Goal: Share content: Share content

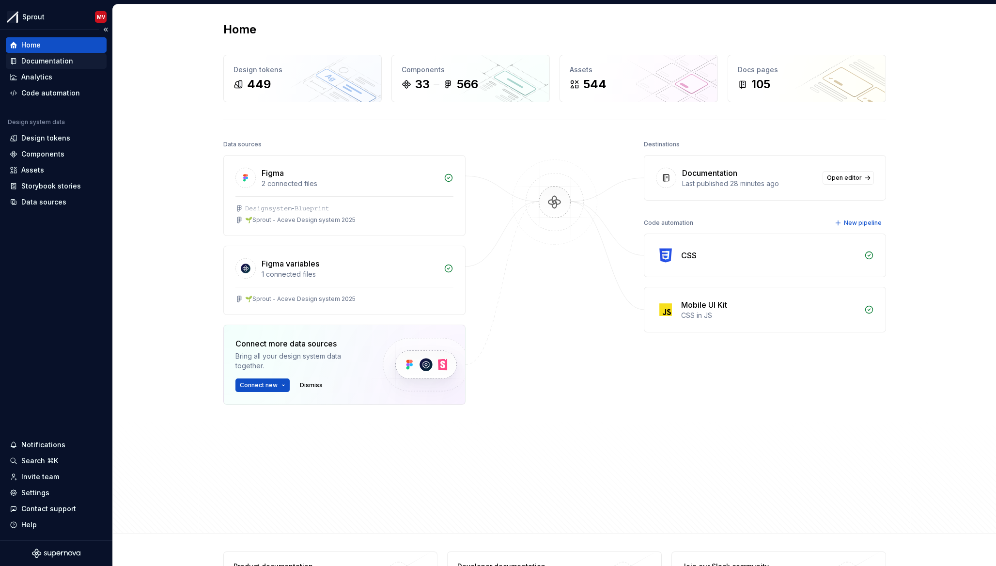
click at [44, 63] on div "Documentation" at bounding box center [47, 61] width 52 height 10
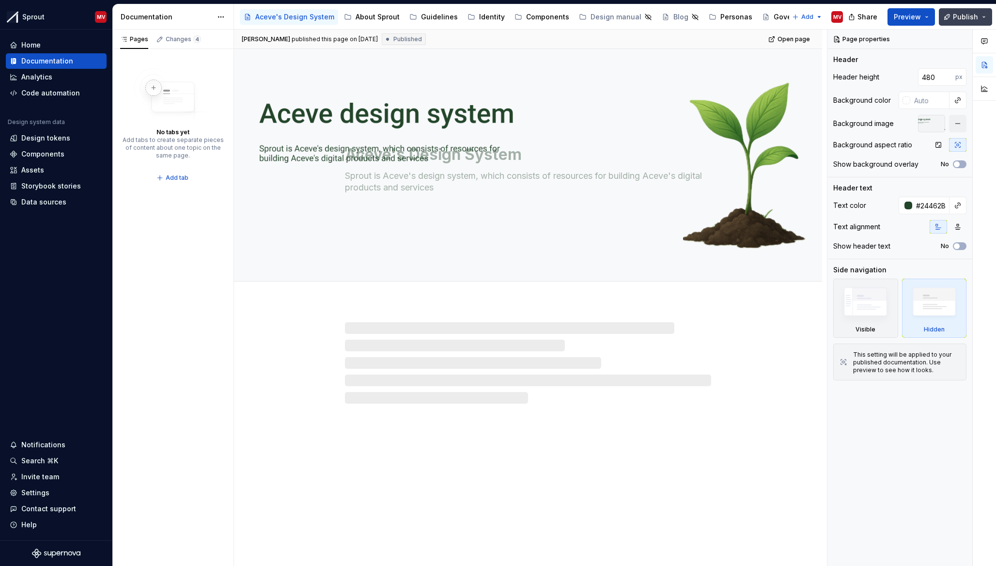
click at [964, 21] on button "Publish" at bounding box center [965, 16] width 53 height 17
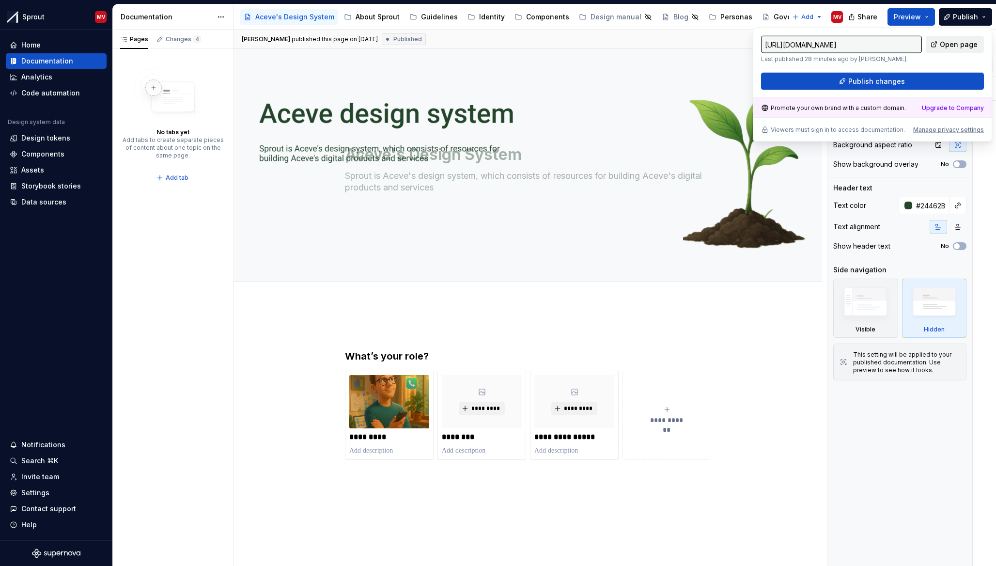
click at [954, 44] on span "Open page" at bounding box center [959, 45] width 38 height 10
click at [949, 42] on span "Open page" at bounding box center [959, 45] width 38 height 10
click at [867, 16] on span "Share" at bounding box center [868, 17] width 20 height 10
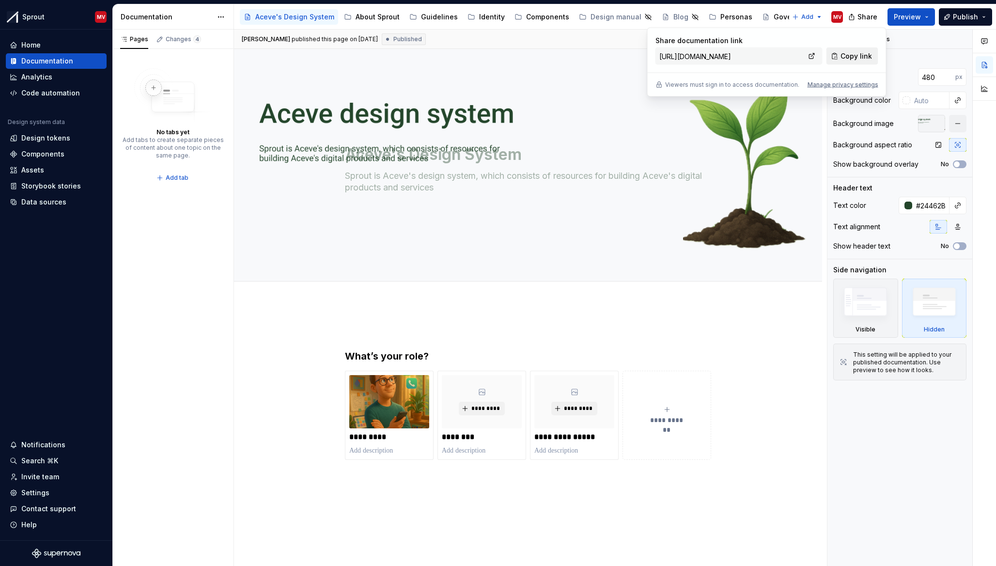
click at [854, 57] on span "Copy link" at bounding box center [857, 56] width 32 height 10
type textarea "*"
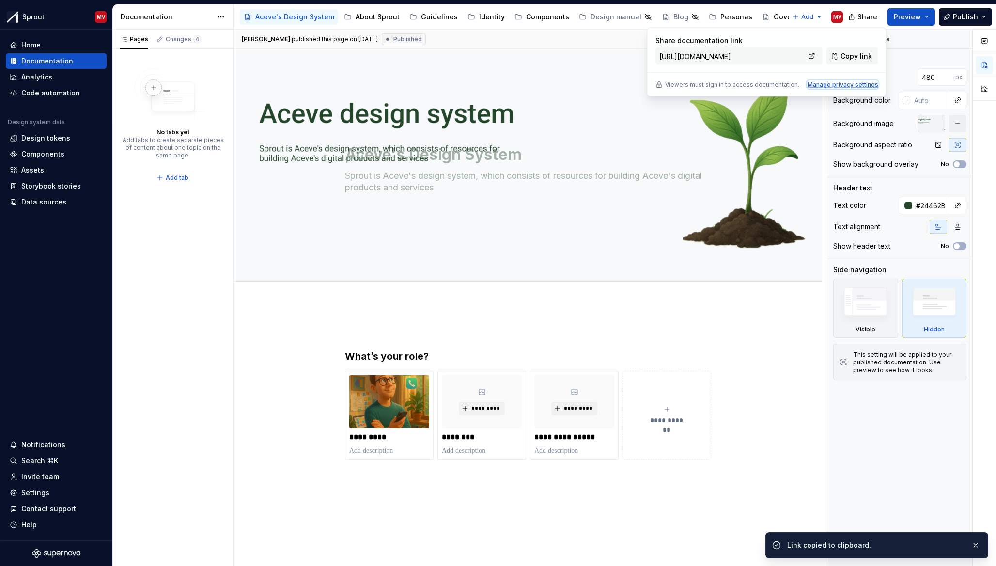
click at [848, 85] on div "Manage privacy settings" at bounding box center [843, 85] width 71 height 8
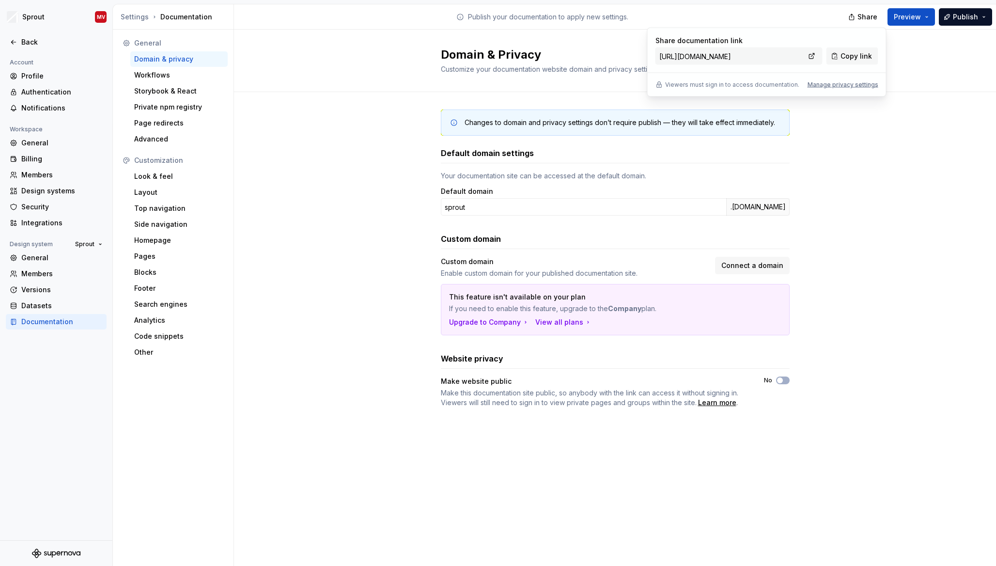
click at [372, 193] on div "Changes to domain and privacy settings don’t require publish — they will take e…" at bounding box center [615, 268] width 762 height 352
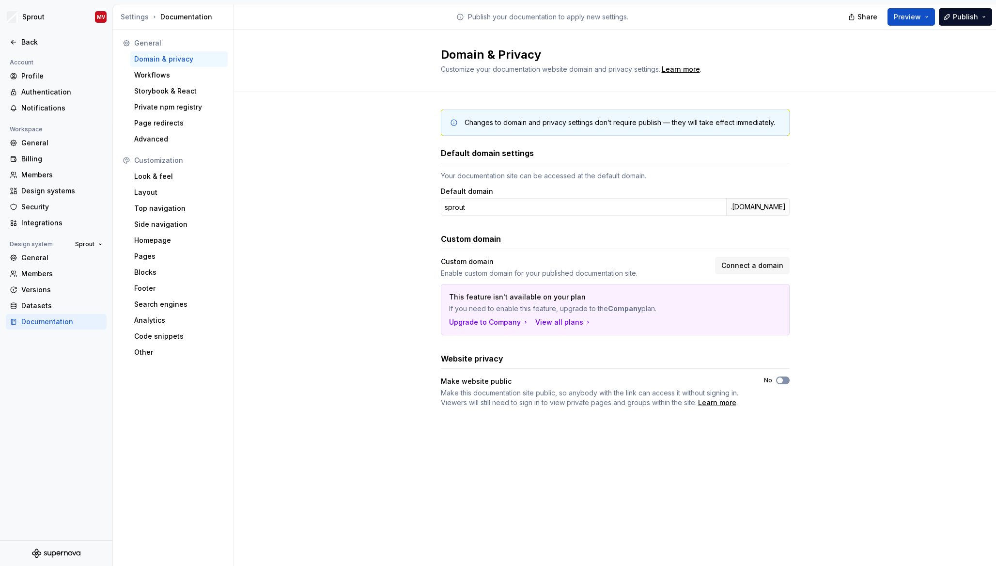
click at [782, 382] on span "button" at bounding box center [780, 381] width 6 height 6
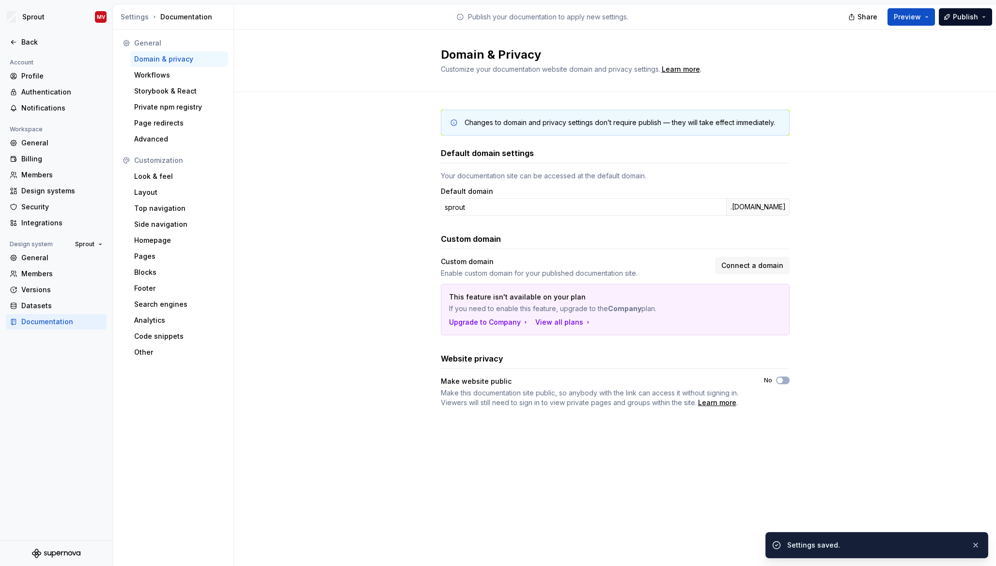
click at [826, 332] on div "Changes to domain and privacy settings don’t require publish — they will take e…" at bounding box center [615, 268] width 762 height 352
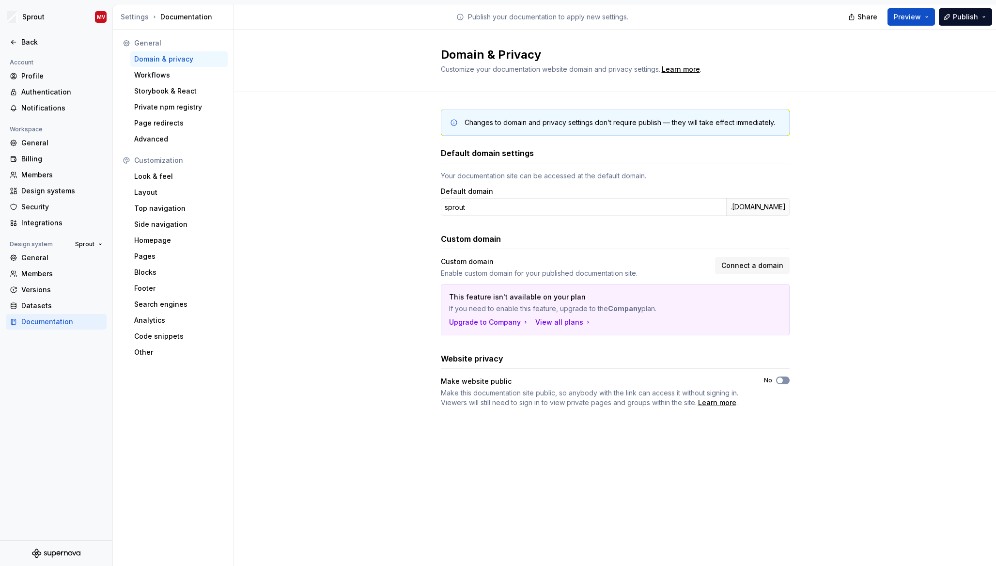
click at [783, 379] on icon "button" at bounding box center [780, 381] width 8 height 6
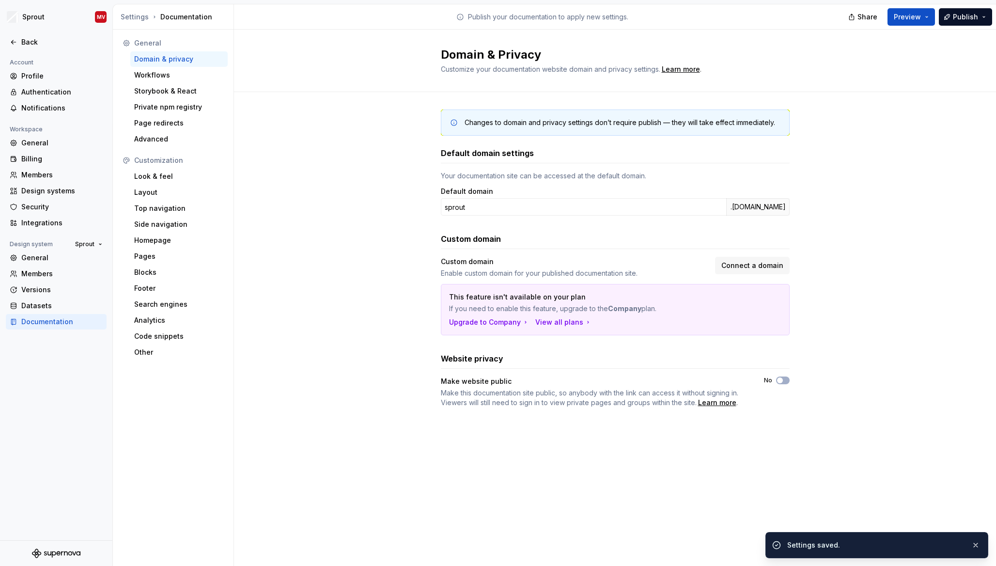
click at [839, 301] on div "Changes to domain and privacy settings don’t require publish — they will take e…" at bounding box center [615, 268] width 762 height 352
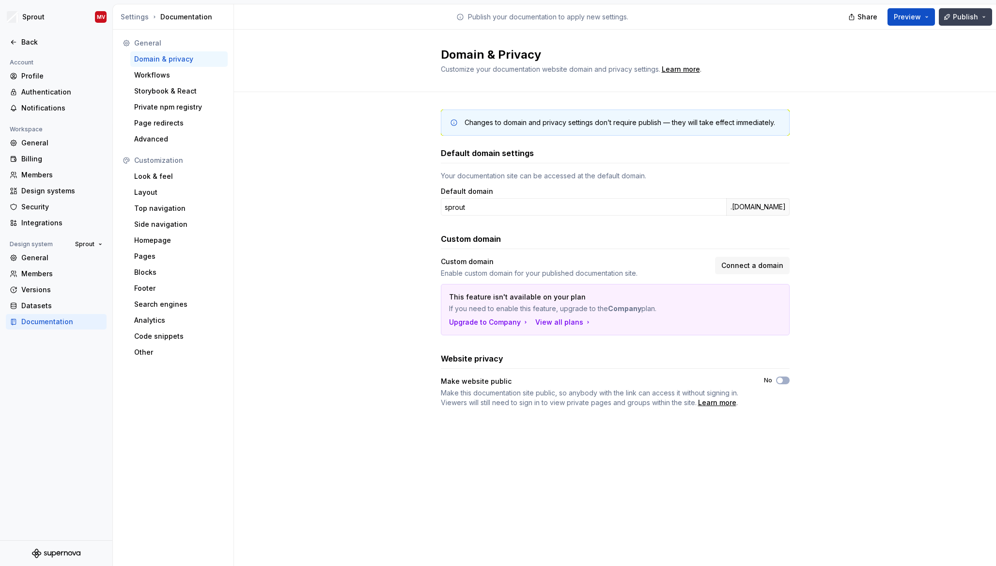
click at [965, 22] on button "Publish" at bounding box center [965, 16] width 53 height 17
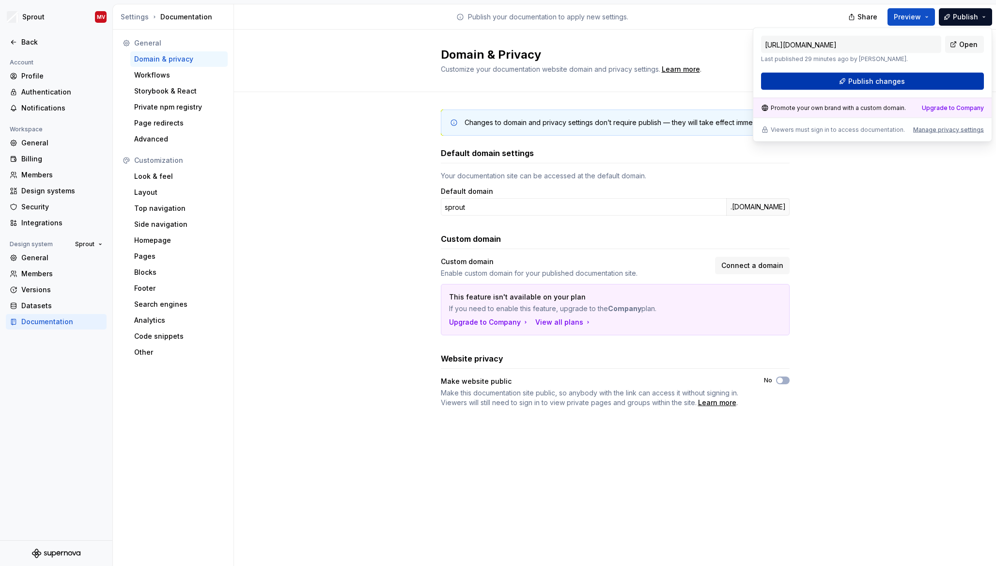
click at [907, 76] on button "Publish changes" at bounding box center [872, 81] width 223 height 17
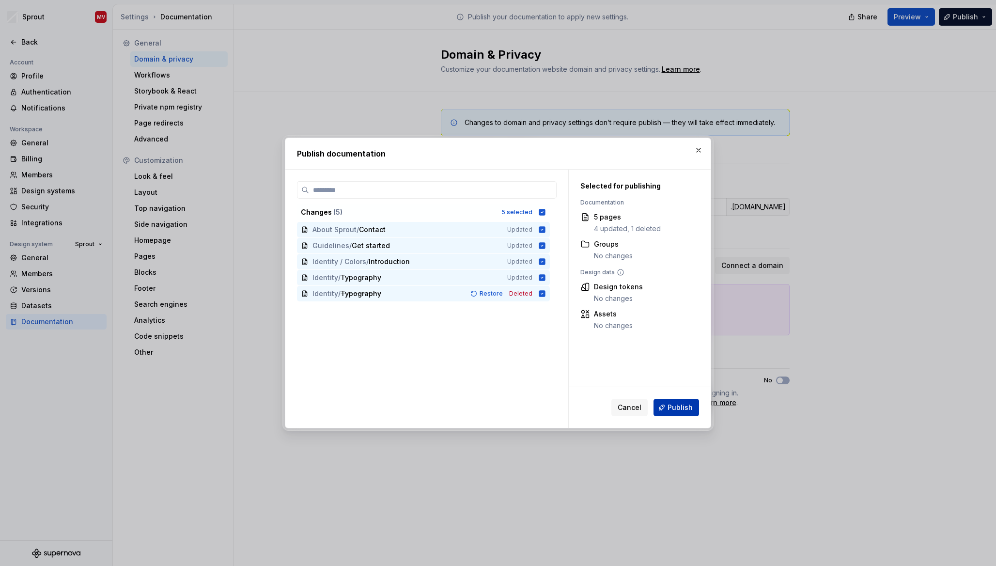
click at [680, 409] on span "Publish" at bounding box center [680, 408] width 25 height 10
